Goal: Complete application form: Complete application form

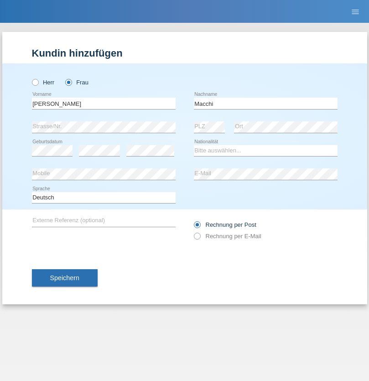
type input "Macchi"
select select "CO"
select select "C"
select select "25"
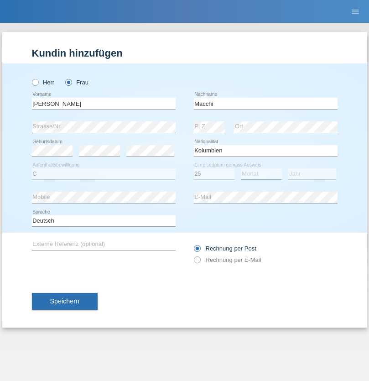
select select "02"
select select "2004"
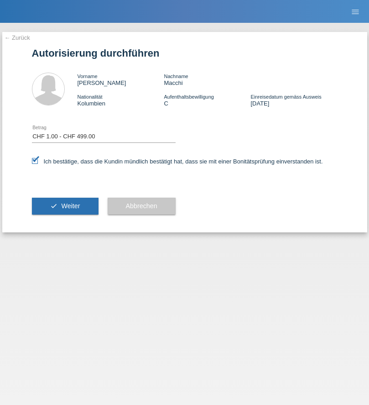
select select "1"
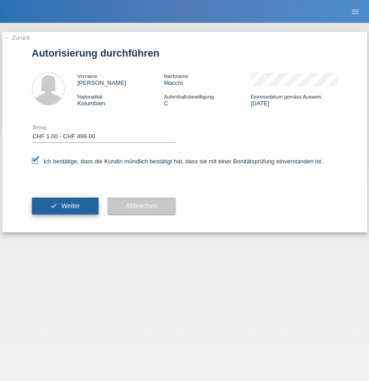
click at [65, 206] on span "Weiter" at bounding box center [70, 205] width 19 height 7
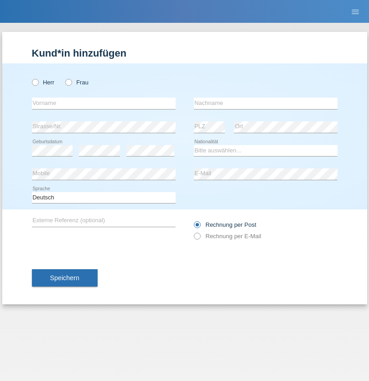
radio input "true"
click at [104, 103] on input "text" at bounding box center [104, 103] width 144 height 11
type input "Stefan"
click at [265, 103] on input "text" at bounding box center [266, 103] width 144 height 11
type input "Bratschek"
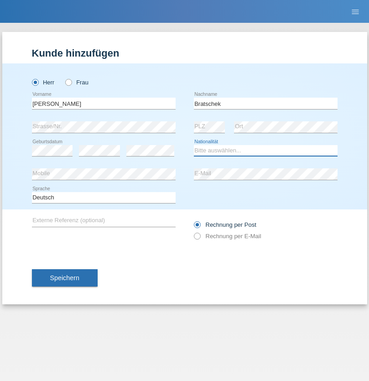
select select "DE"
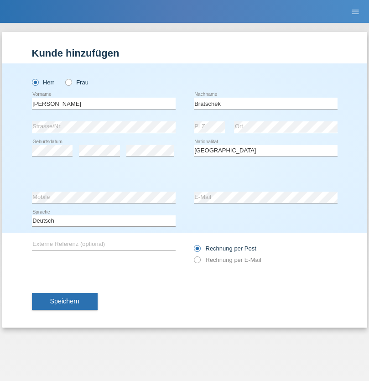
select select "C"
select select "22"
select select "03"
select select "2009"
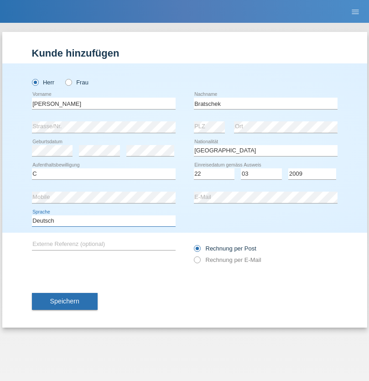
select select "en"
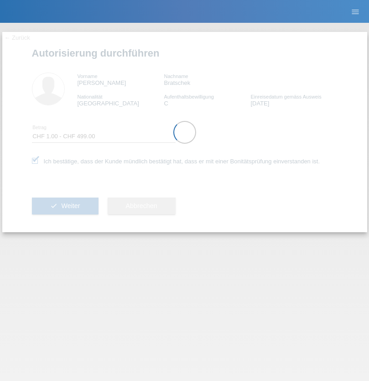
select select "1"
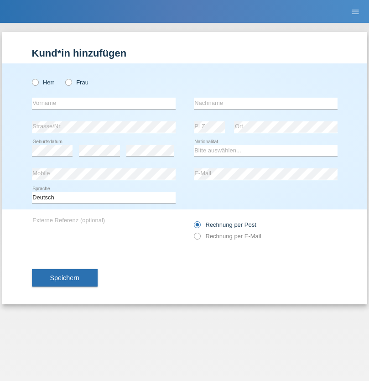
radio input "true"
click at [104, 103] on input "text" at bounding box center [104, 103] width 144 height 11
type input "[PERSON_NAME]"
click at [265, 103] on input "text" at bounding box center [266, 103] width 144 height 11
type input "Hamdi"
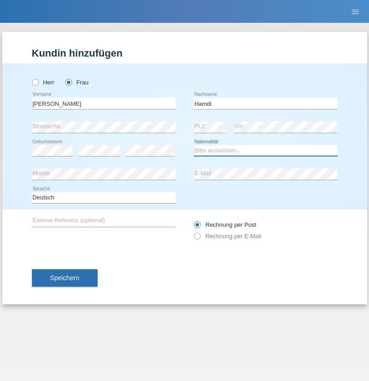
select select "TN"
select select "C"
select select "28"
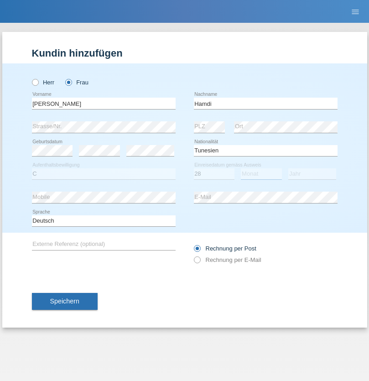
select select "09"
select select "2014"
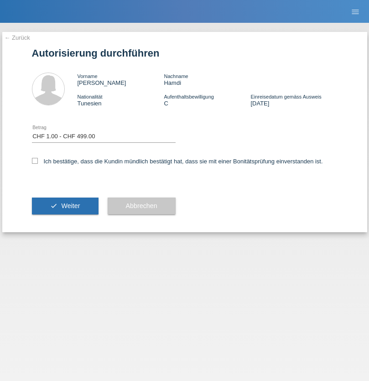
select select "1"
checkbox input "true"
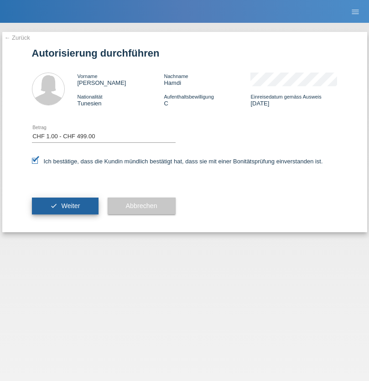
click at [65, 206] on span "Weiter" at bounding box center [70, 205] width 19 height 7
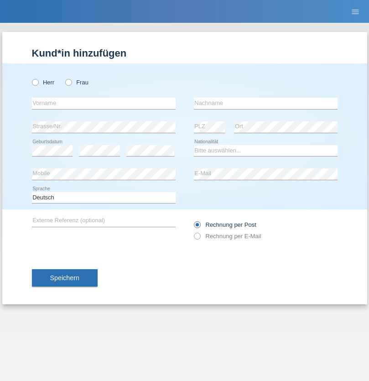
radio input "true"
click at [104, 103] on input "text" at bounding box center [104, 103] width 144 height 11
type input "Cordula"
click at [265, 103] on input "text" at bounding box center [266, 103] width 144 height 11
type input "[PERSON_NAME]"
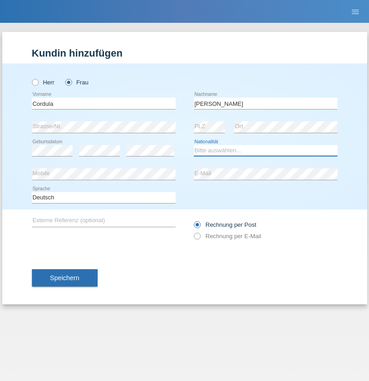
select select "CH"
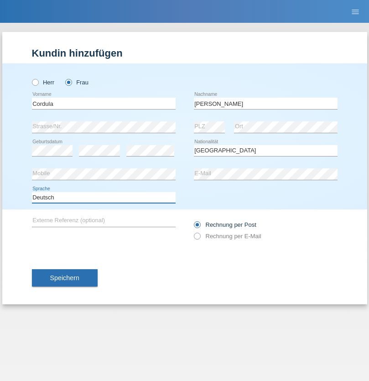
select select "en"
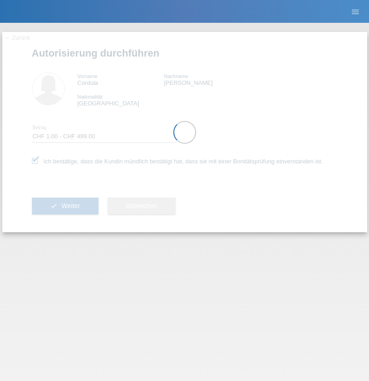
select select "1"
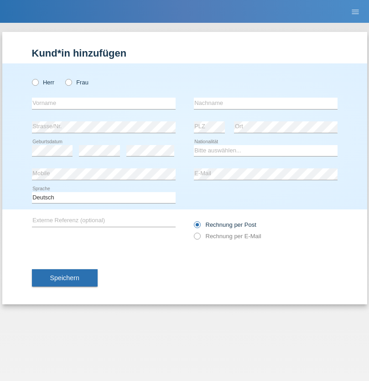
radio input "true"
click at [104, 103] on input "text" at bounding box center [104, 103] width 144 height 11
type input "Takiddin"
click at [265, 103] on input "text" at bounding box center [266, 103] width 144 height 11
type input "Hmaimsa"
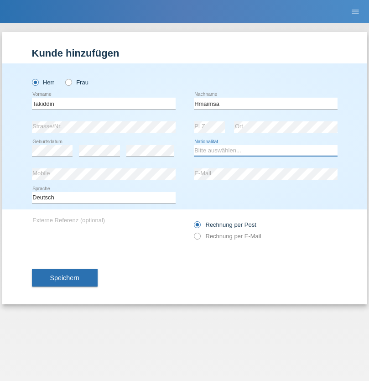
select select "IT"
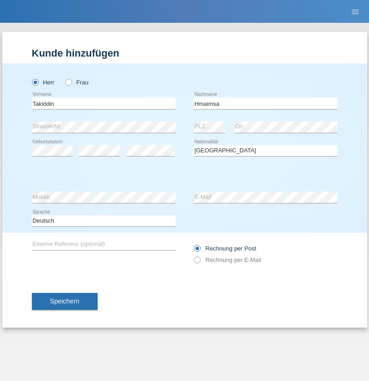
select select "C"
select select "01"
select select "08"
select select "2021"
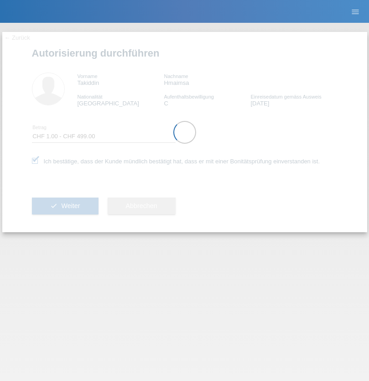
select select "1"
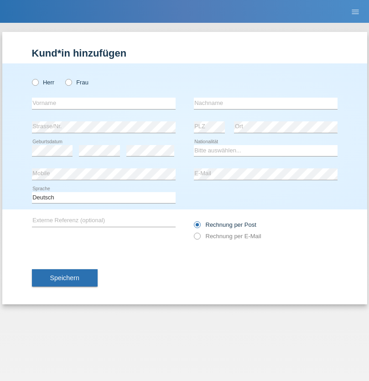
radio input "true"
click at [104, 103] on input "text" at bounding box center [104, 103] width 144 height 11
type input "firat"
click at [265, 103] on input "text" at bounding box center [266, 103] width 144 height 11
type input "kara"
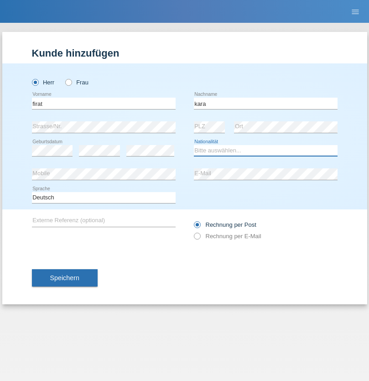
select select "CH"
radio input "true"
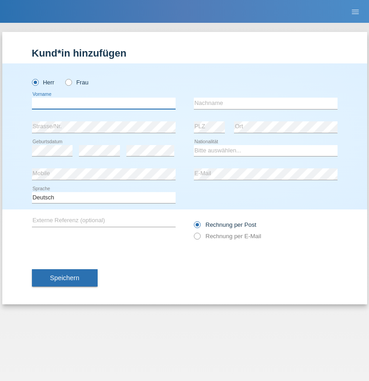
click at [104, 103] on input "text" at bounding box center [104, 103] width 144 height 11
type input "Bogdan"
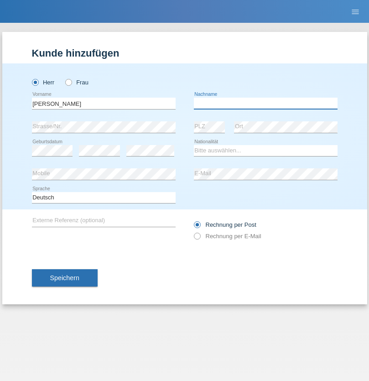
click at [265, 103] on input "text" at bounding box center [266, 103] width 144 height 11
type input "Cristian"
select select "RO"
select select "C"
select select "11"
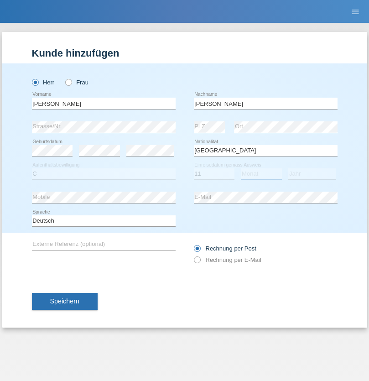
select select "02"
select select "2011"
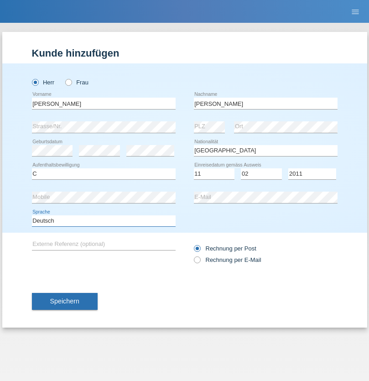
select select "en"
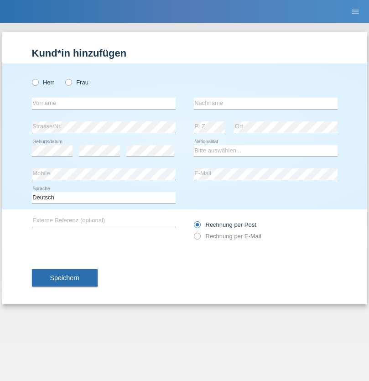
radio input "true"
click at [104, 103] on input "text" at bounding box center [104, 103] width 144 height 11
type input "[PERSON_NAME]"
click at [265, 103] on input "text" at bounding box center [266, 103] width 144 height 11
type input "Ymeri"
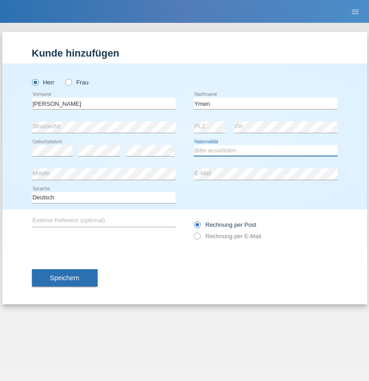
select select "XK"
select select "C"
select select "21"
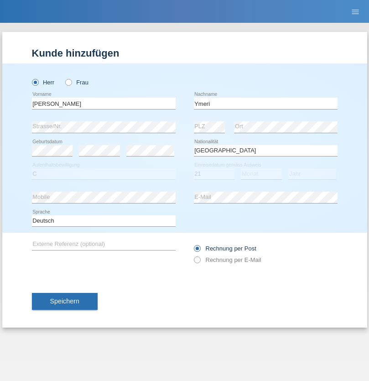
select select "03"
select select "1991"
